Goal: Task Accomplishment & Management: Manage account settings

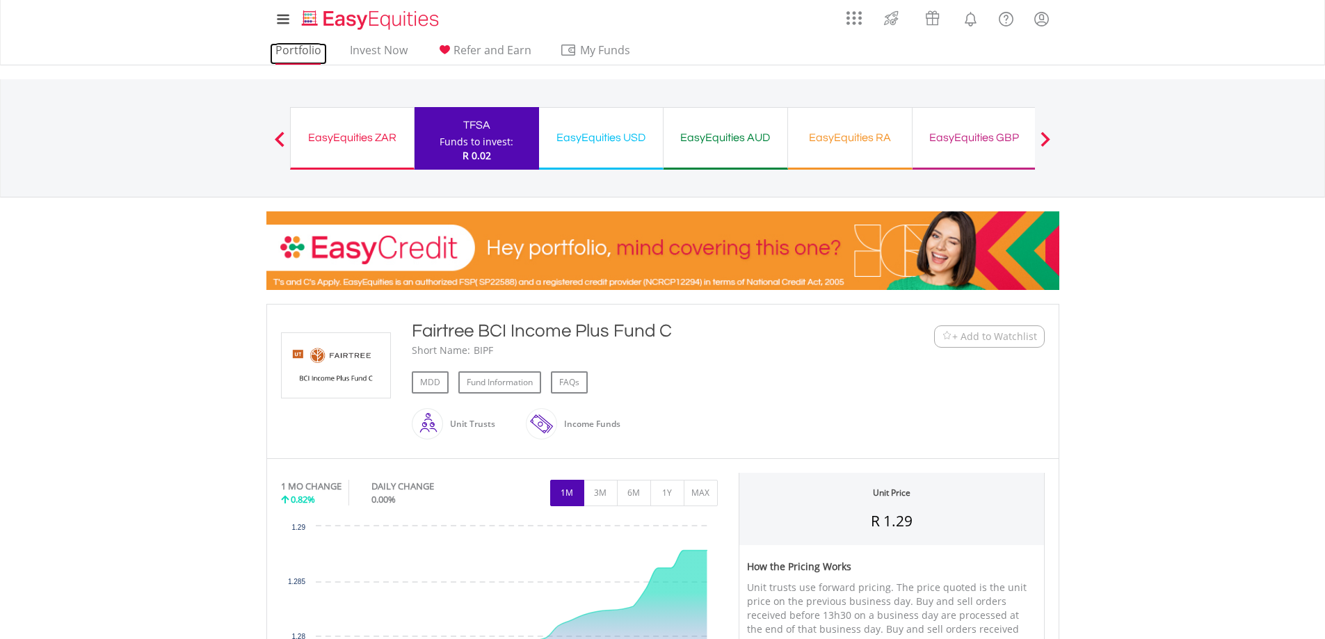
click at [306, 54] on link "Portfolio" at bounding box center [298, 54] width 57 height 22
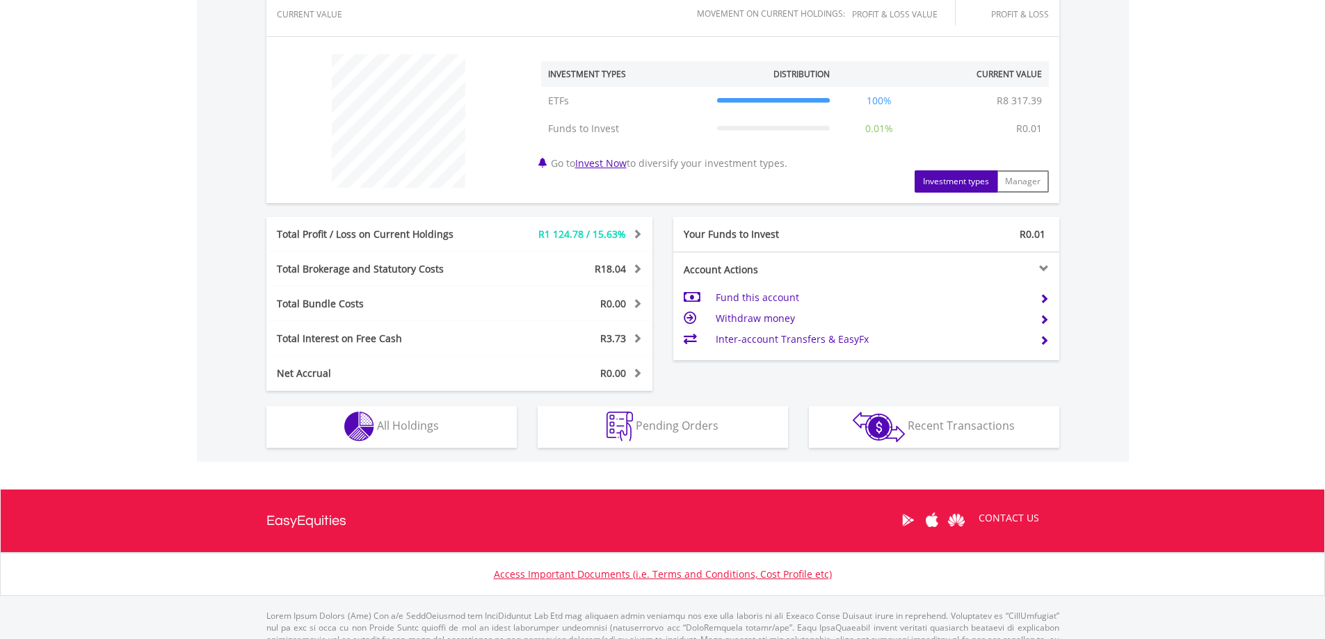
scroll to position [538, 0]
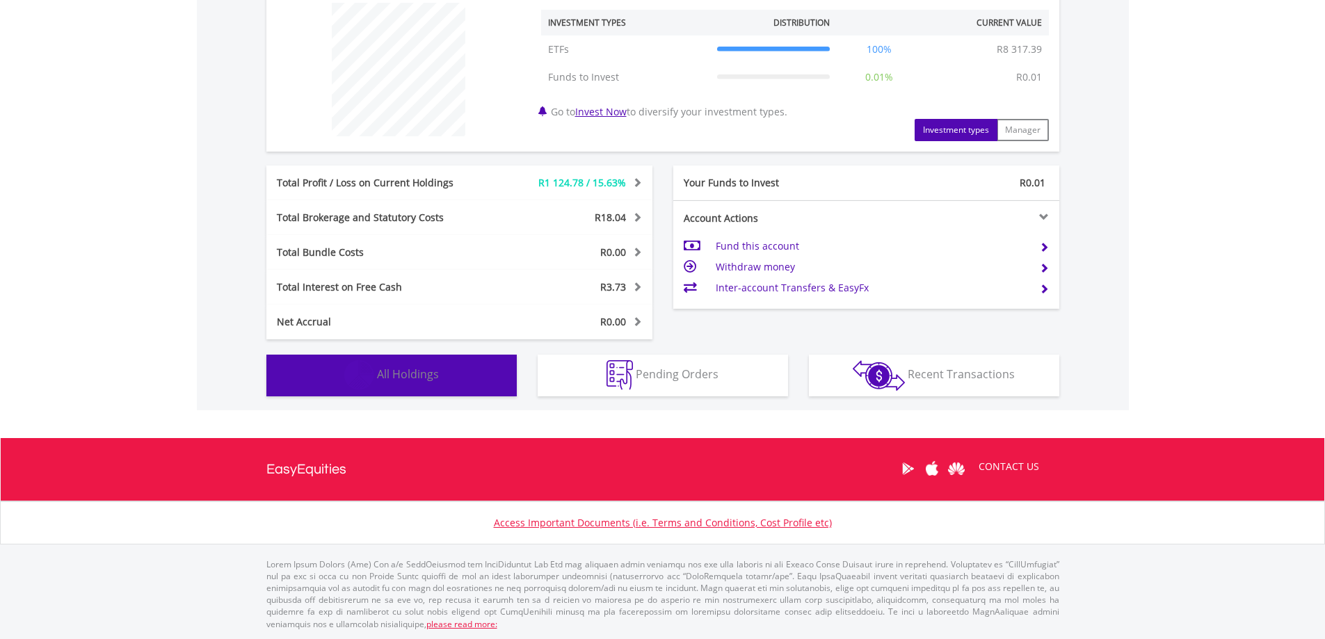
click at [473, 367] on button "Holdings All Holdings" at bounding box center [391, 376] width 250 height 42
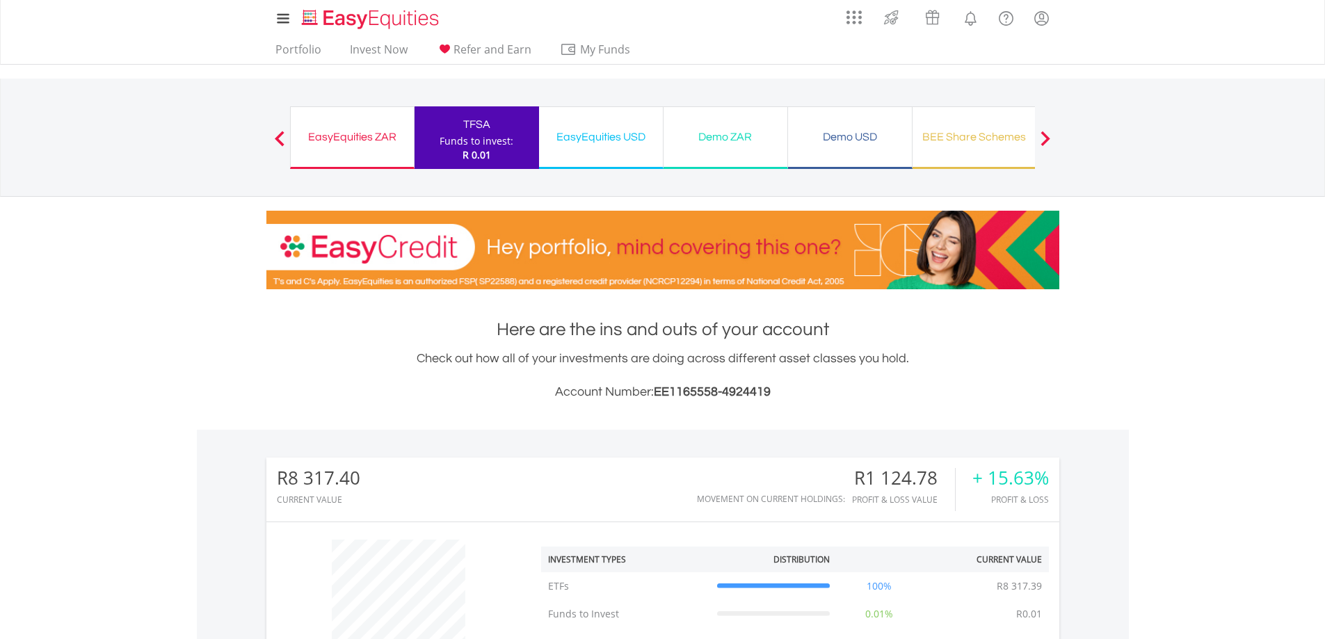
scroll to position [0, 0]
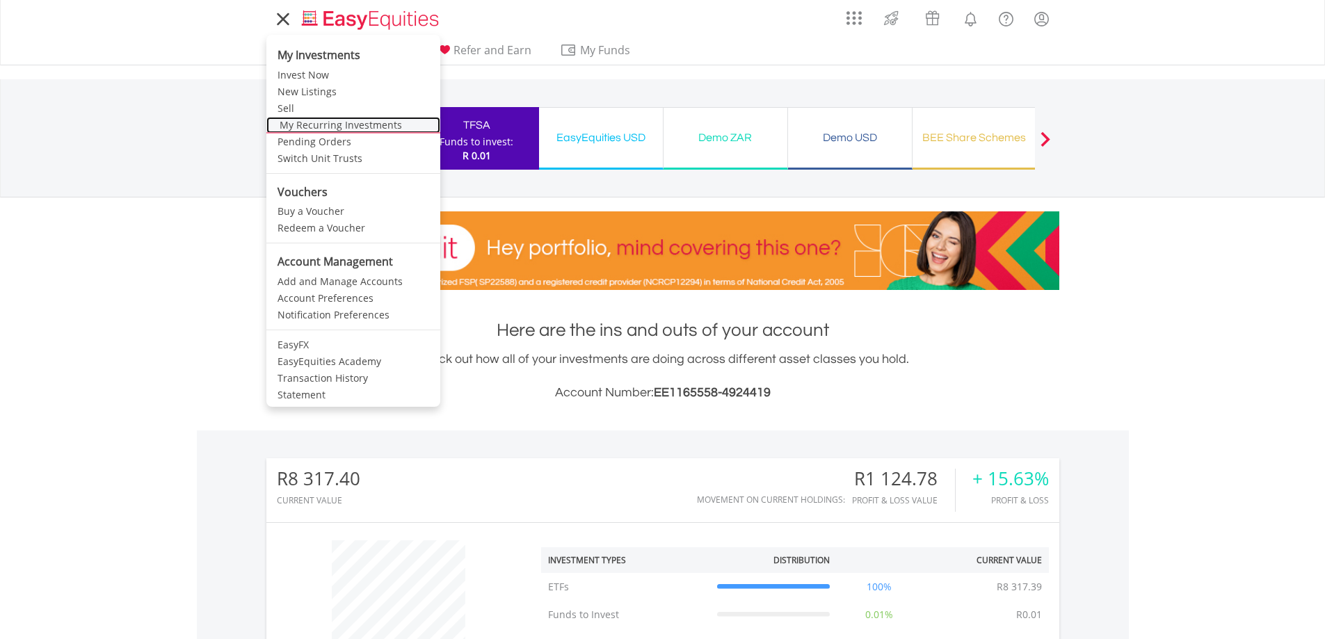
click at [289, 122] on link "My Recurring Investments" at bounding box center [353, 125] width 174 height 17
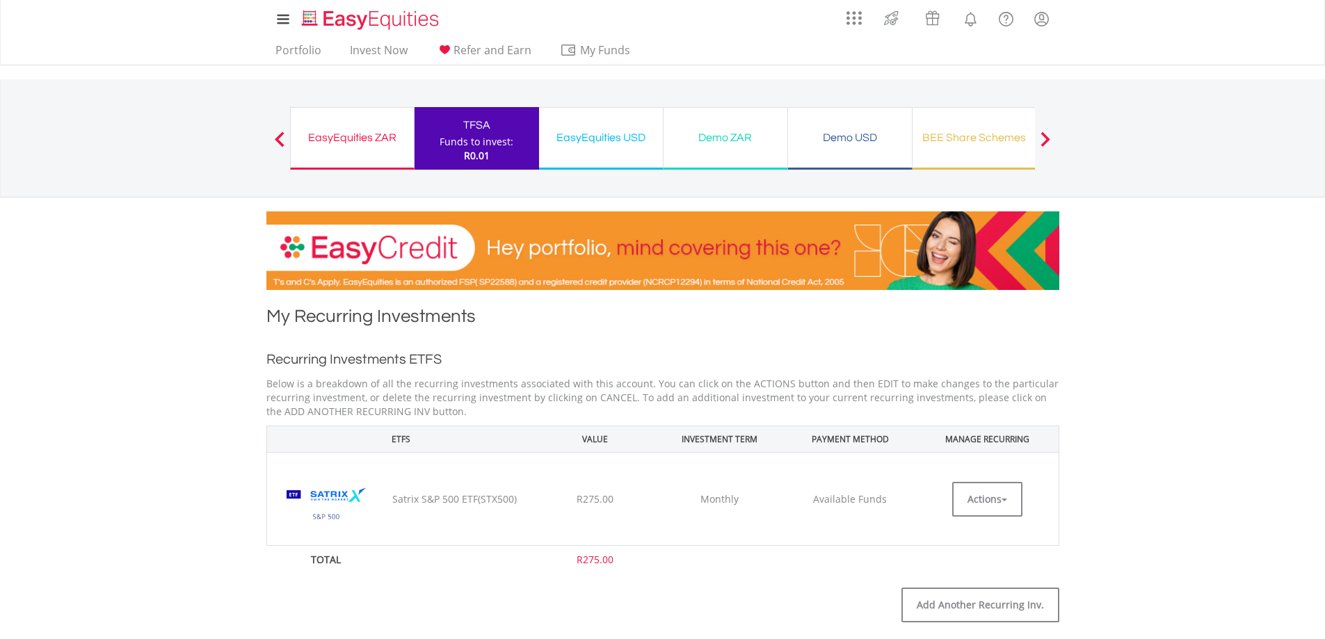
click at [462, 128] on div "TFSA" at bounding box center [477, 124] width 108 height 19
click at [310, 55] on link "Portfolio" at bounding box center [298, 54] width 57 height 22
